Goal: Entertainment & Leisure: Browse casually

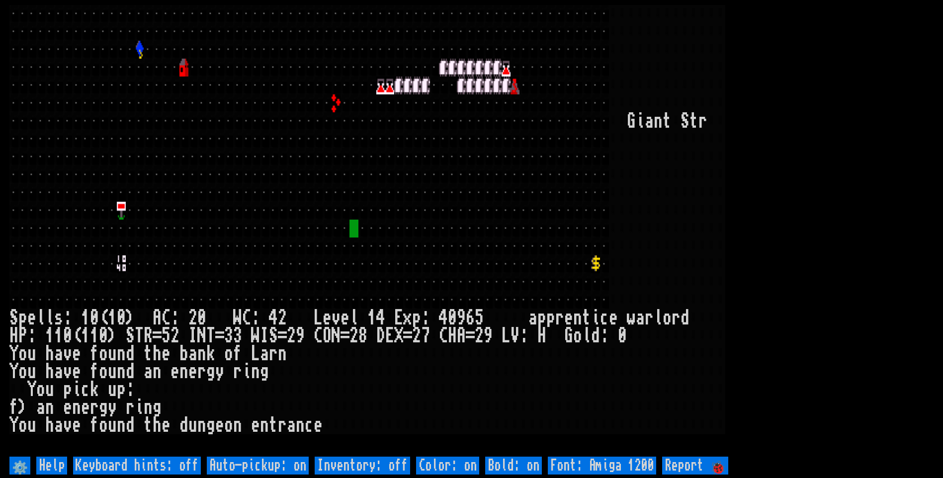
click at [286, 463] on off "Auto-pickup: on" at bounding box center [258, 466] width 102 height 18
type off "Auto-pickup: off"
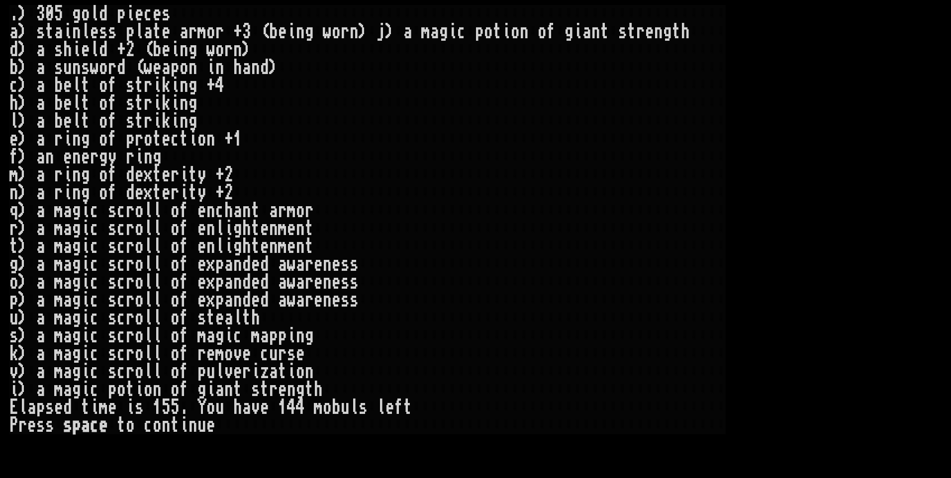
click at [286, 463] on help at bounding box center [475, 464] width 932 height 19
drag, startPoint x: 822, startPoint y: 338, endPoint x: 818, endPoint y: 344, distance: 7.3
click at [819, 344] on larn ". ) 3 0 5 g o l d p i e c e s a ) s t a i n l e s s p l a t e a r m o r + 3 ( b…" at bounding box center [475, 230] width 932 height 450
